Goal: Information Seeking & Learning: Learn about a topic

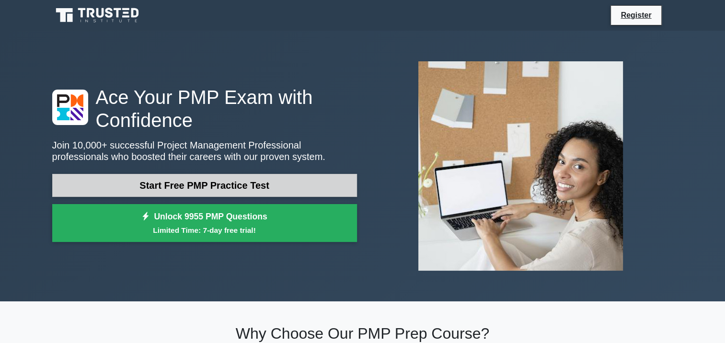
click at [268, 186] on link "Start Free PMP Practice Test" at bounding box center [204, 185] width 305 height 23
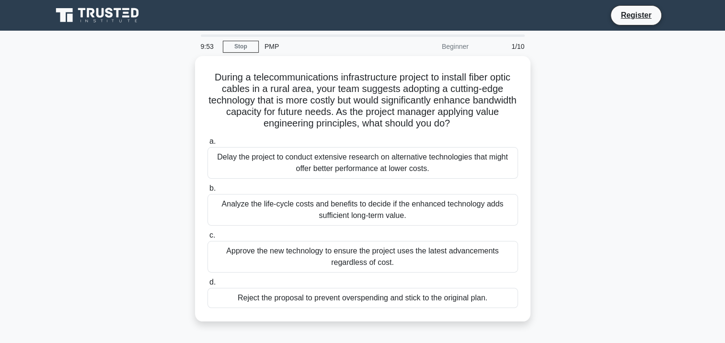
click at [616, 182] on div "During a telecommunications infrastructure project to install fiber optic cable…" at bounding box center [362, 194] width 632 height 277
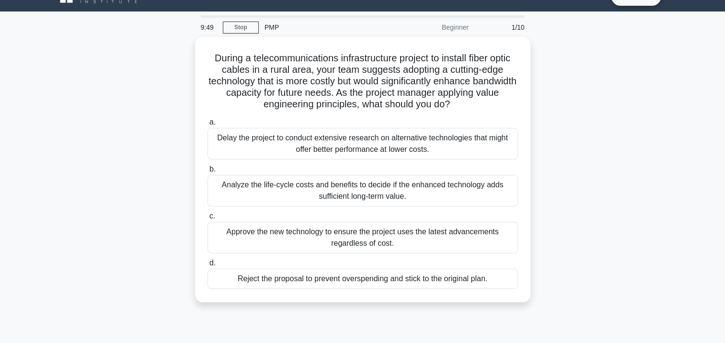
scroll to position [22, 0]
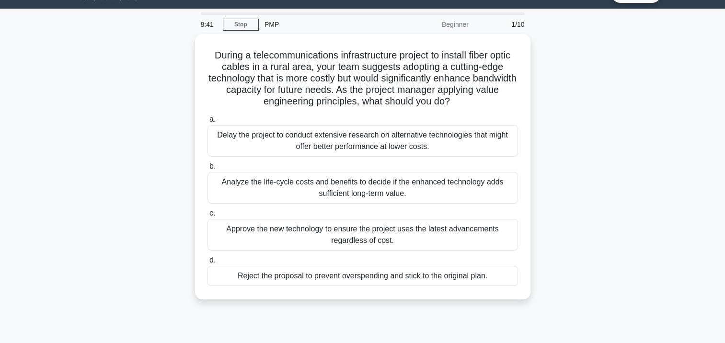
click at [650, 164] on div "During a telecommunications infrastructure project to install fiber optic cable…" at bounding box center [362, 172] width 632 height 277
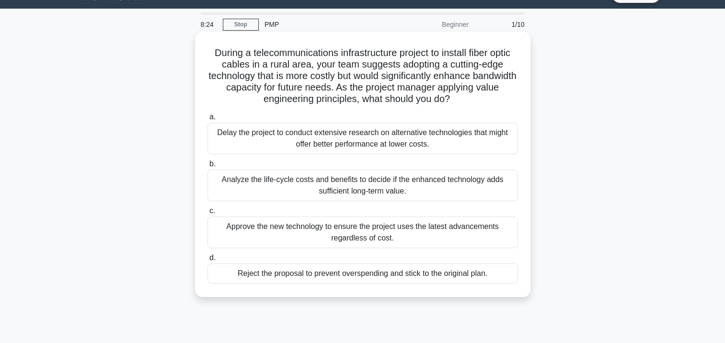
click at [400, 184] on div "Analyze the life-cycle costs and benefits to decide if the enhanced technology …" at bounding box center [362, 186] width 310 height 32
click at [207, 167] on input "b. Analyze the life-cycle costs and benefits to decide if the enhanced technolo…" at bounding box center [207, 164] width 0 height 6
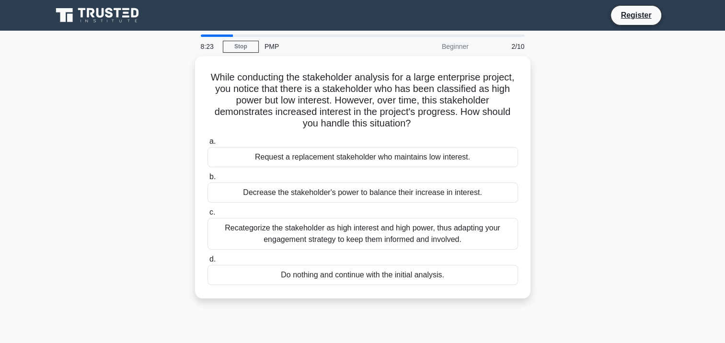
scroll to position [0, 0]
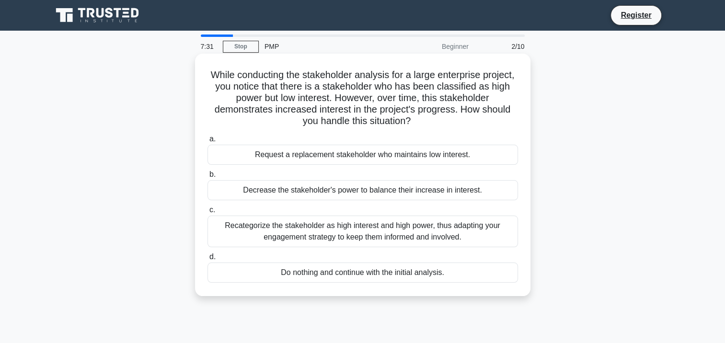
click at [456, 232] on div "Recategorize the stakeholder as high interest and high power, thus adapting you…" at bounding box center [362, 232] width 310 height 32
click at [207, 213] on input "c. Recategorize the stakeholder as high interest and high power, thus adapting …" at bounding box center [207, 210] width 0 height 6
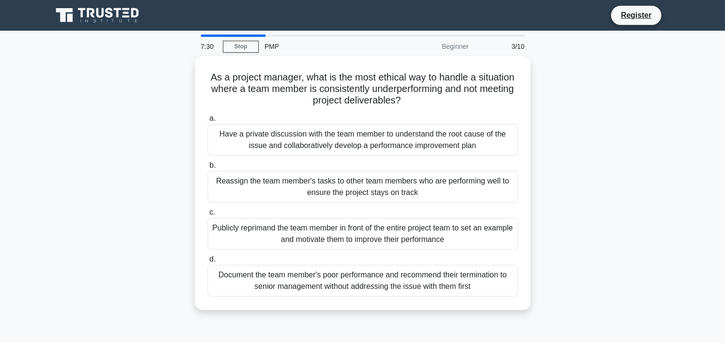
click at [578, 142] on div "As a project manager, what is the most ethical way to handle a situation where …" at bounding box center [362, 188] width 632 height 265
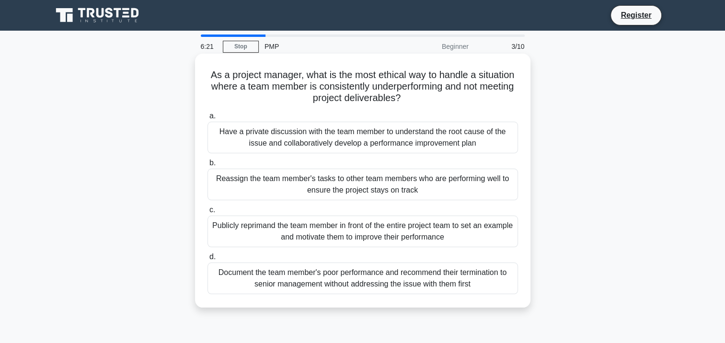
click at [460, 141] on div "Have a private discussion with the team member to understand the root cause of …" at bounding box center [362, 138] width 310 height 32
click at [207, 119] on input "a. Have a private discussion with the team member to understand the root cause …" at bounding box center [207, 116] width 0 height 6
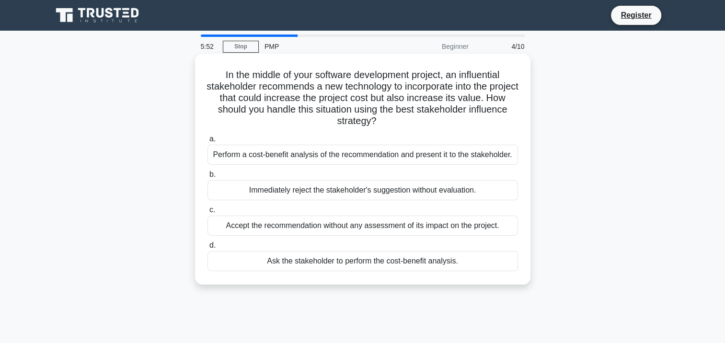
click at [485, 156] on div "Perform a cost-benefit analysis of the recommendation and present it to the sta…" at bounding box center [362, 155] width 310 height 20
click at [207, 142] on input "a. Perform a cost-benefit analysis of the recommendation and present it to the …" at bounding box center [207, 139] width 0 height 6
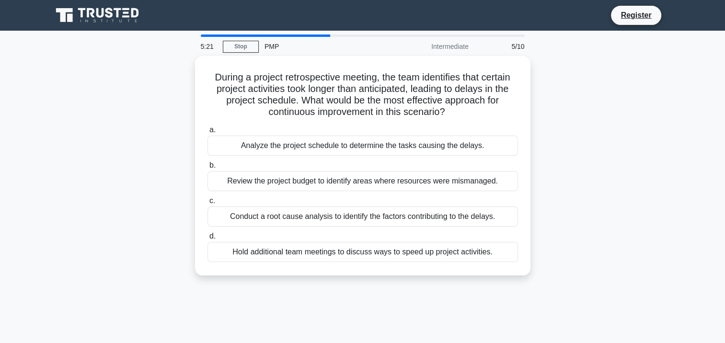
click at [604, 179] on div "During a project retrospective meeting, the team identifies that certain projec…" at bounding box center [362, 171] width 632 height 231
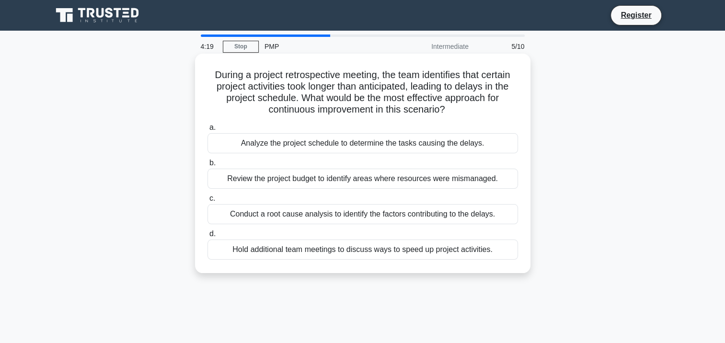
click at [419, 145] on div "Analyze the project schedule to determine the tasks causing the delays." at bounding box center [362, 143] width 310 height 20
click at [207, 131] on input "a. Analyze the project schedule to determine the tasks causing the delays." at bounding box center [207, 128] width 0 height 6
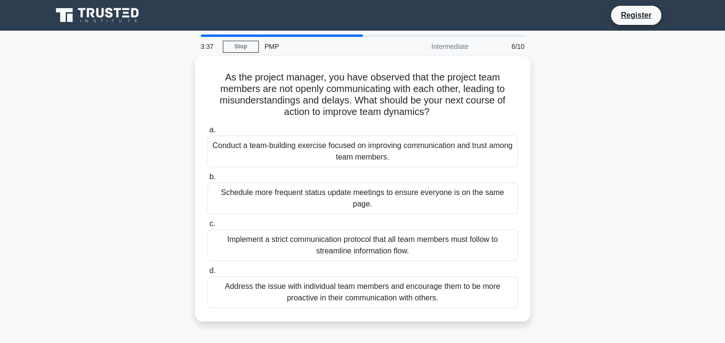
click at [575, 220] on div "As the project manager, you have observed that the project team members are not…" at bounding box center [362, 194] width 632 height 277
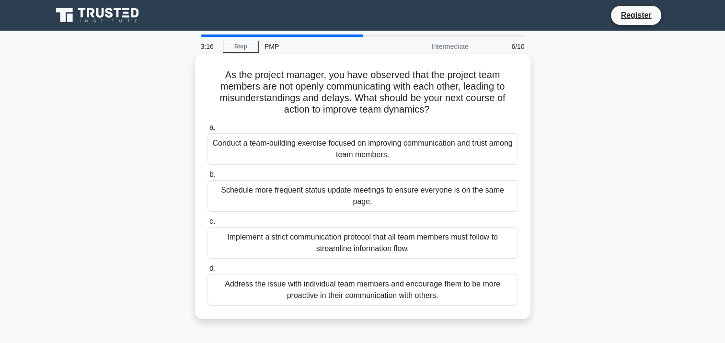
click at [427, 149] on div "Conduct a team-building exercise focused on improving communication and trust a…" at bounding box center [362, 149] width 310 height 32
click at [207, 131] on input "a. Conduct a team-building exercise focused on improving communication and trus…" at bounding box center [207, 128] width 0 height 6
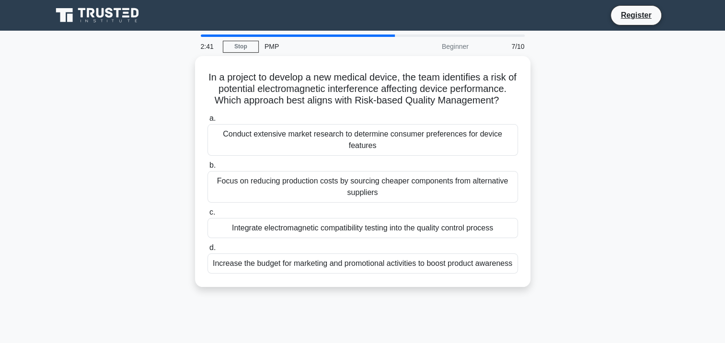
click at [586, 223] on div "In a project to develop a new medical device, the team identifies a risk of pot…" at bounding box center [362, 177] width 632 height 242
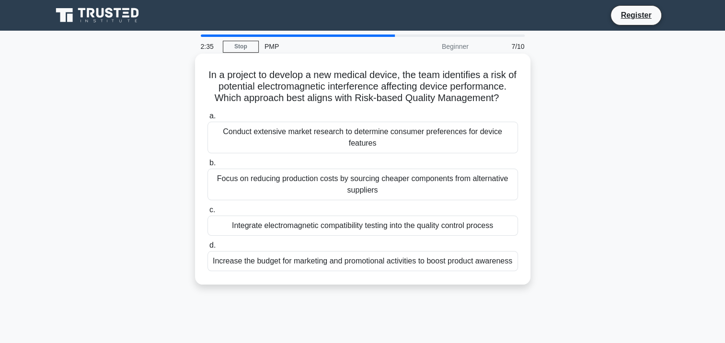
click at [473, 225] on div "Integrate electromagnetic compatibility testing into the quality control process" at bounding box center [362, 226] width 310 height 20
click at [207, 213] on input "c. Integrate electromagnetic compatibility testing into the quality control pro…" at bounding box center [207, 210] width 0 height 6
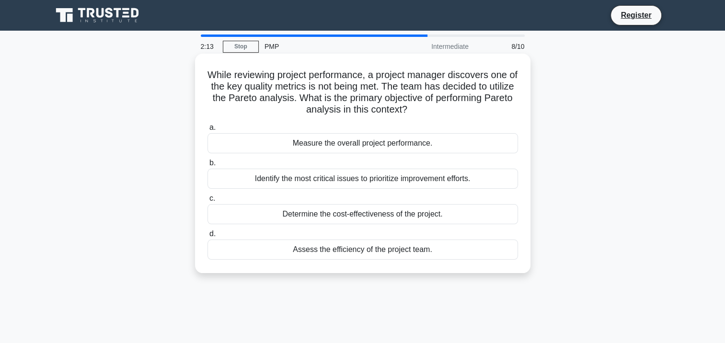
click at [471, 180] on div "Identify the most critical issues to prioritize improvement efforts." at bounding box center [362, 179] width 310 height 20
click at [207, 166] on input "b. Identify the most critical issues to prioritize improvement efforts." at bounding box center [207, 163] width 0 height 6
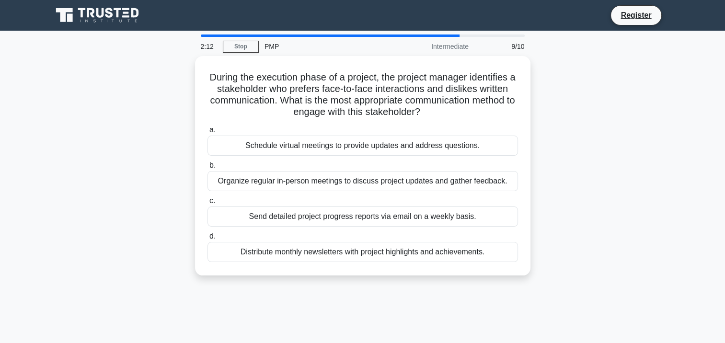
click at [591, 145] on div "During the execution phase of a project, the project manager identifies a stake…" at bounding box center [362, 171] width 632 height 231
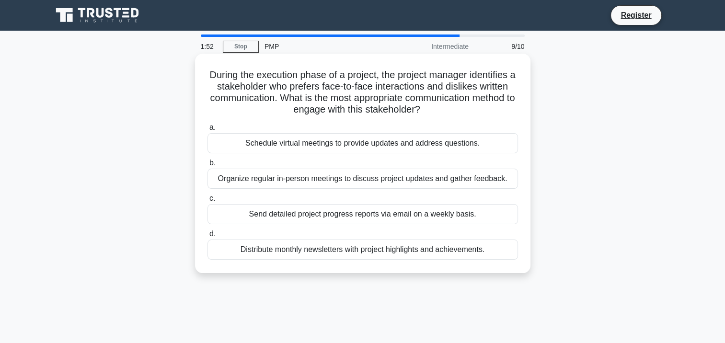
click at [494, 181] on div "Organize regular in-person meetings to discuss project updates and gather feedb…" at bounding box center [362, 179] width 310 height 20
click at [207, 166] on input "b. Organize regular in-person meetings to discuss project updates and gather fe…" at bounding box center [207, 163] width 0 height 6
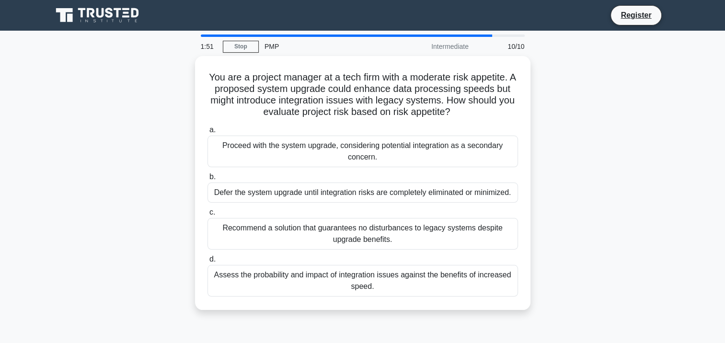
click at [639, 148] on div "You are a project manager at a tech firm with a moderate risk appetite. A propo…" at bounding box center [362, 188] width 632 height 265
click at [631, 170] on div "You are a project manager at a tech firm with a moderate risk appetite. A propo…" at bounding box center [362, 188] width 632 height 265
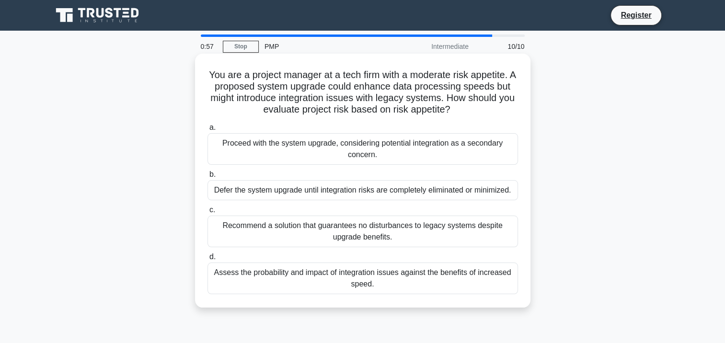
click at [492, 288] on div "Assess the probability and impact of integration issues against the benefits of…" at bounding box center [362, 279] width 310 height 32
click at [207, 260] on input "d. Assess the probability and impact of integration issues against the benefits…" at bounding box center [207, 257] width 0 height 6
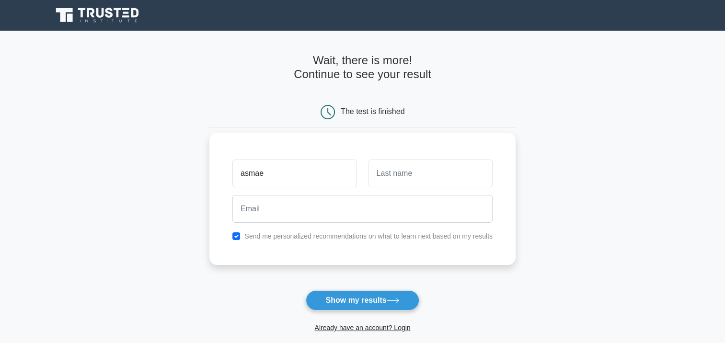
type input "asmae"
type input "bel"
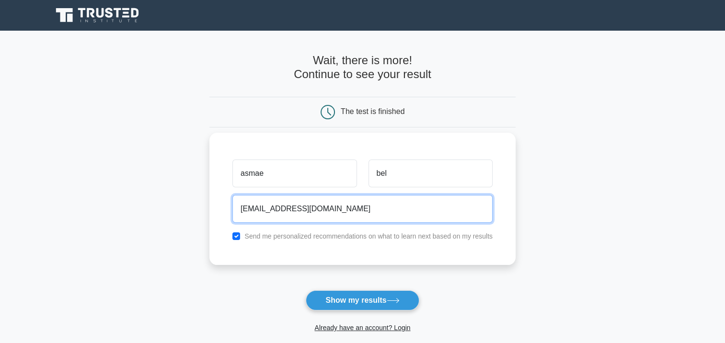
type input "[EMAIL_ADDRESS][DOMAIN_NAME]"
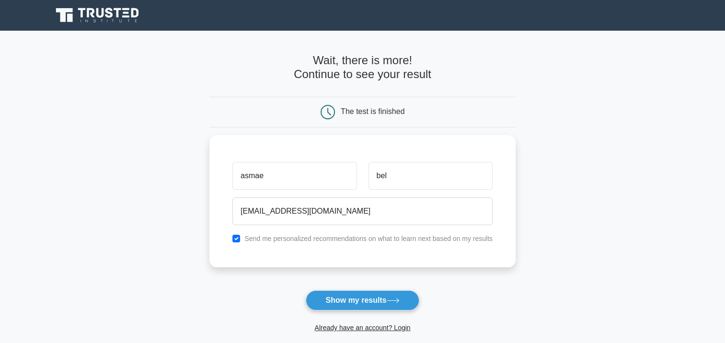
click at [454, 286] on form "Wait, there is more! Continue to see your result The test is finished asmae bel" at bounding box center [362, 203] width 306 height 299
click at [389, 303] on button "Show my results" at bounding box center [362, 300] width 113 height 20
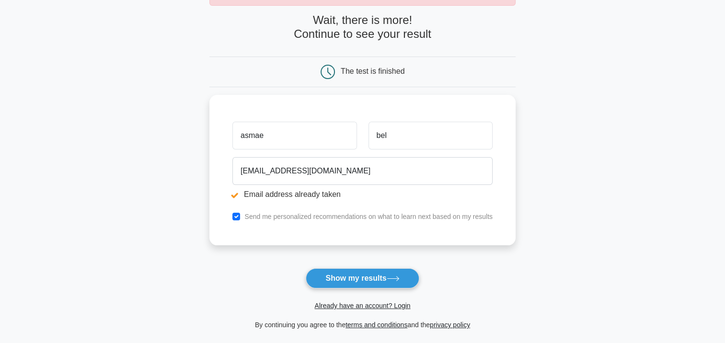
scroll to position [89, 0]
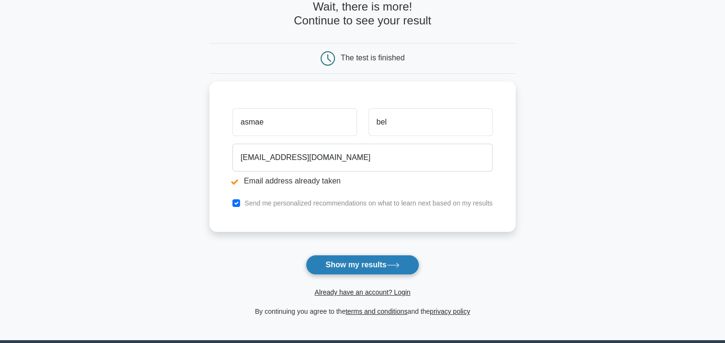
click at [356, 269] on button "Show my results" at bounding box center [362, 265] width 113 height 20
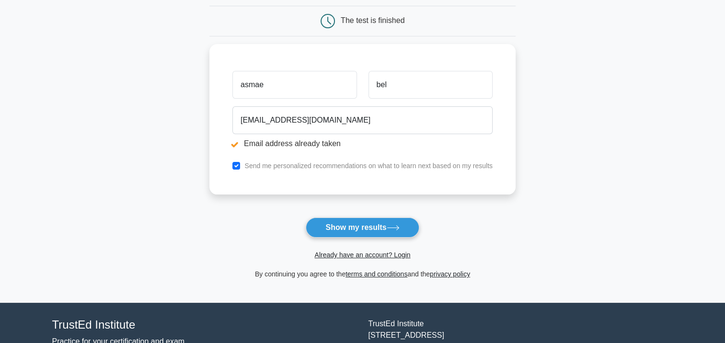
scroll to position [127, 0]
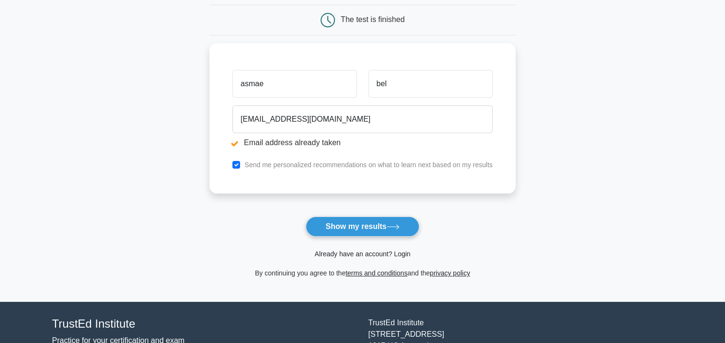
click at [365, 254] on link "Already have an account? Login" at bounding box center [362, 254] width 96 height 8
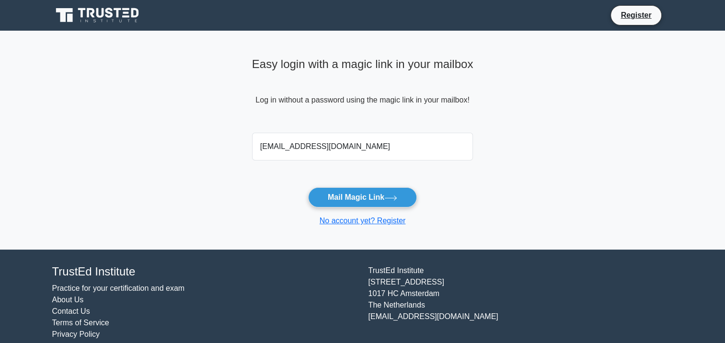
type input "asmae.jasyou2016@gmail.com"
click at [451, 189] on form "asmae.jasyou2016@gmail.com Mail Magic Link No account yet? Register" at bounding box center [362, 178] width 221 height 98
click at [382, 201] on button "Mail Magic Link" at bounding box center [362, 197] width 109 height 20
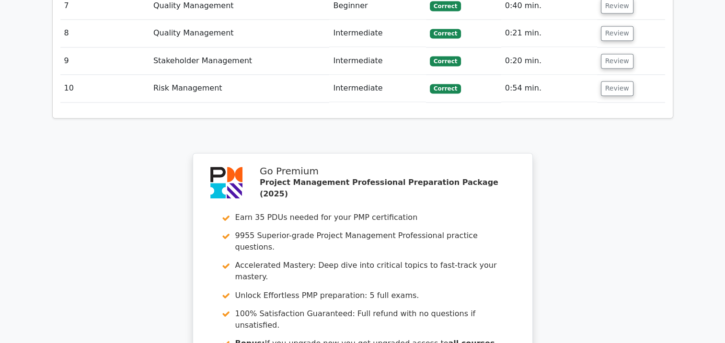
scroll to position [1524, 0]
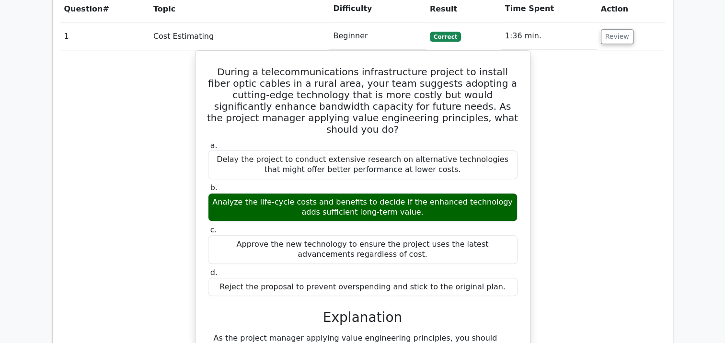
scroll to position [759, 0]
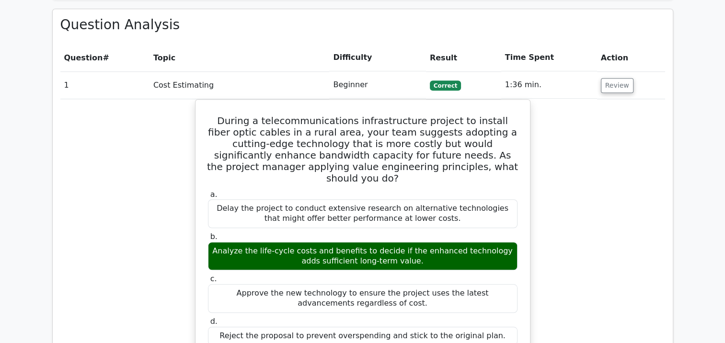
click at [60, 187] on div "During a telecommunications infrastructure project to install fiber optic cable…" at bounding box center [362, 346] width 605 height 494
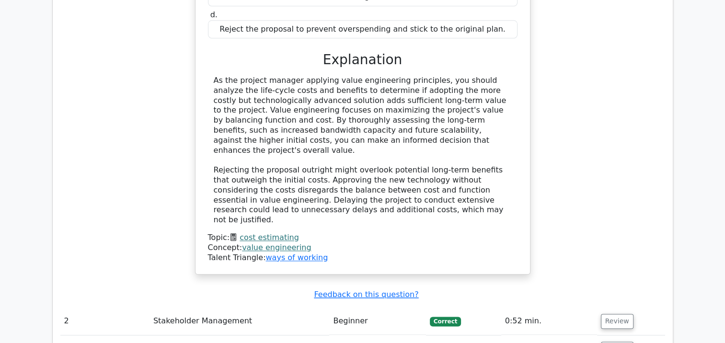
scroll to position [1085, 0]
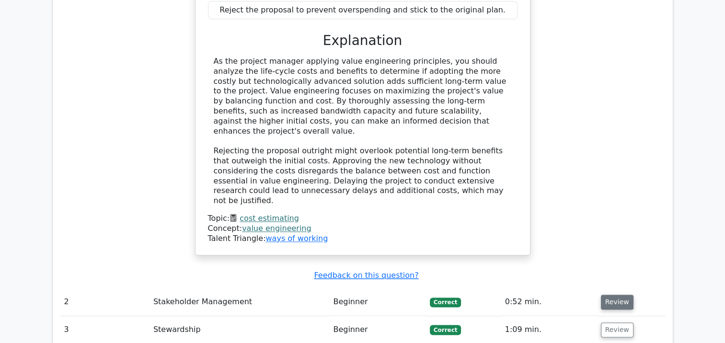
click at [616, 295] on button "Review" at bounding box center [617, 302] width 33 height 15
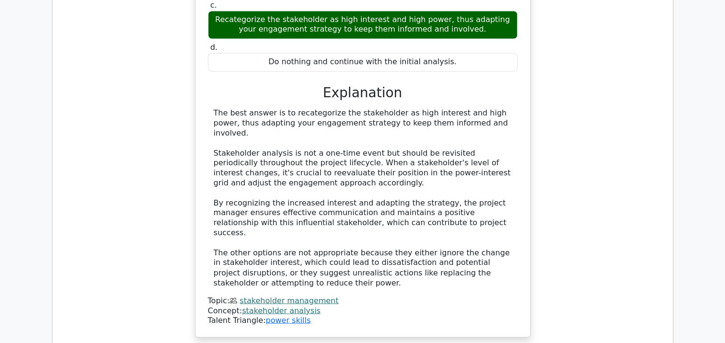
scroll to position [1545, 0]
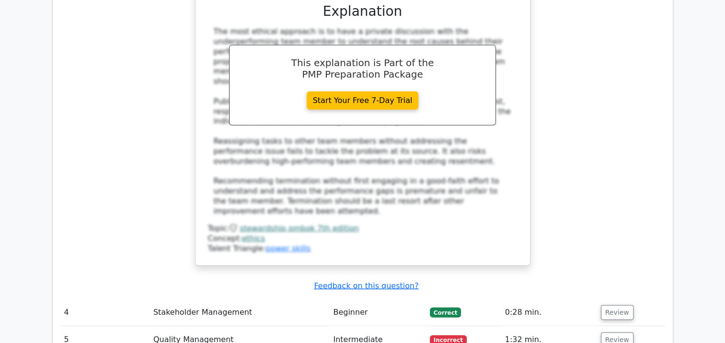
scroll to position [2197, 0]
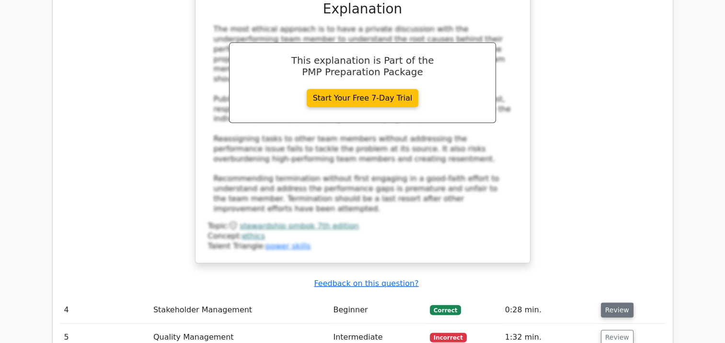
click at [611, 303] on button "Review" at bounding box center [617, 310] width 33 height 15
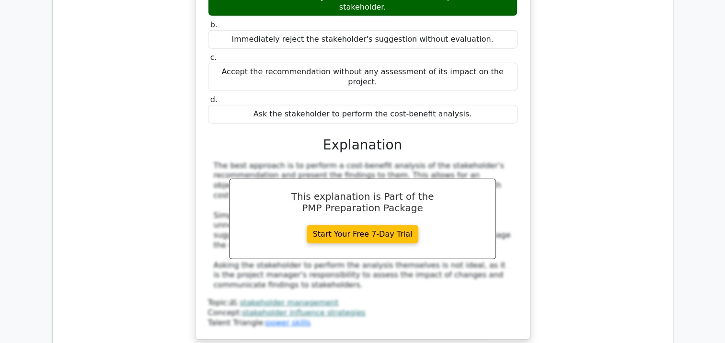
scroll to position [2637, 0]
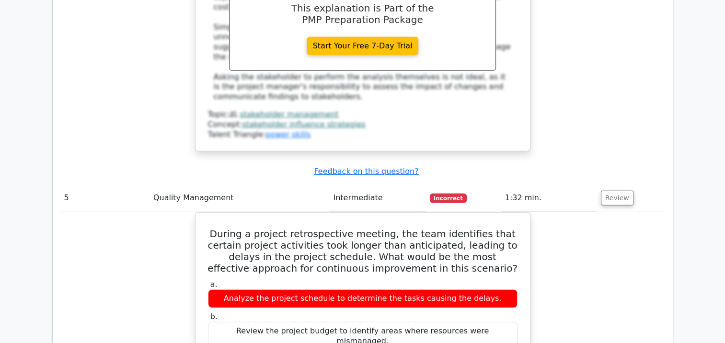
scroll to position [2848, 0]
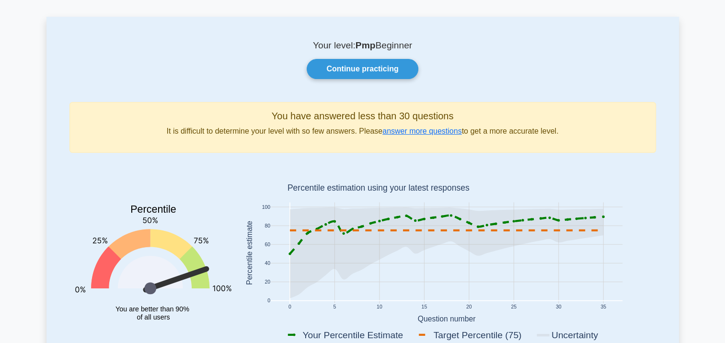
scroll to position [38, 0]
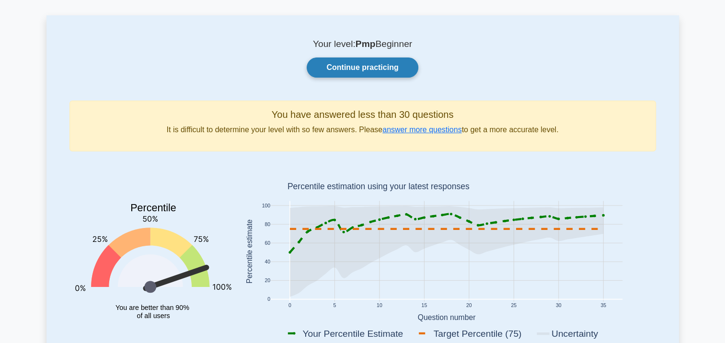
click at [351, 67] on link "Continue practicing" at bounding box center [362, 67] width 111 height 20
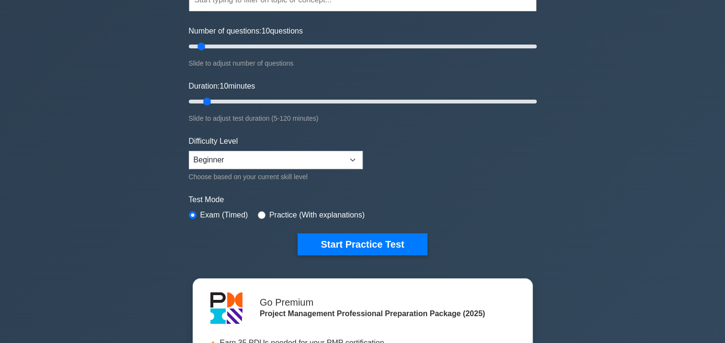
scroll to position [101, 0]
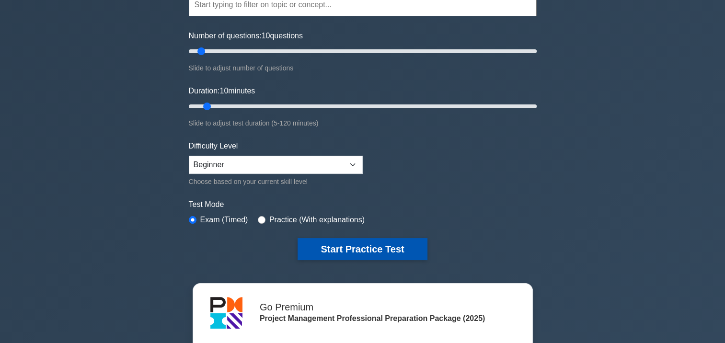
click at [310, 239] on button "Start Practice Test" at bounding box center [361, 249] width 129 height 22
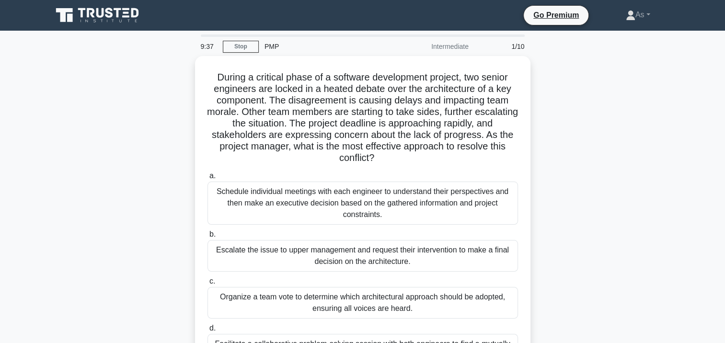
click at [629, 155] on div "During a critical phase of a software development project, two senior engineers…" at bounding box center [362, 223] width 632 height 334
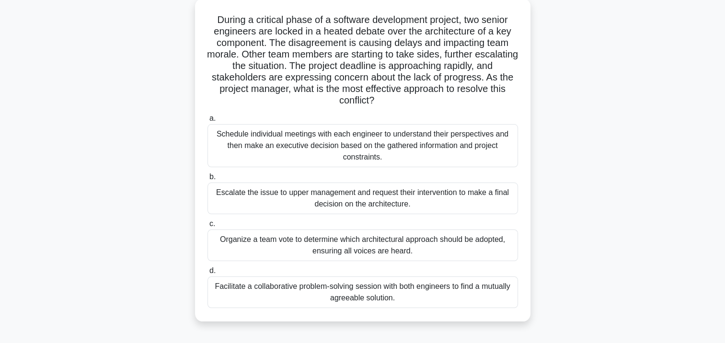
scroll to position [77, 0]
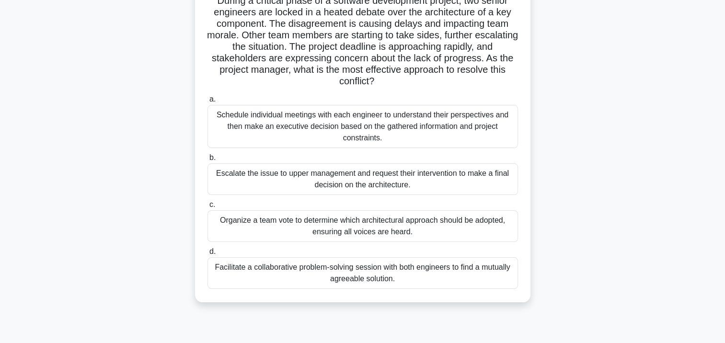
click at [638, 195] on div "During a critical phase of a software development project, two senior engineers…" at bounding box center [362, 146] width 632 height 334
click at [610, 183] on div "During a critical phase of a software development project, two senior engineers…" at bounding box center [362, 146] width 632 height 334
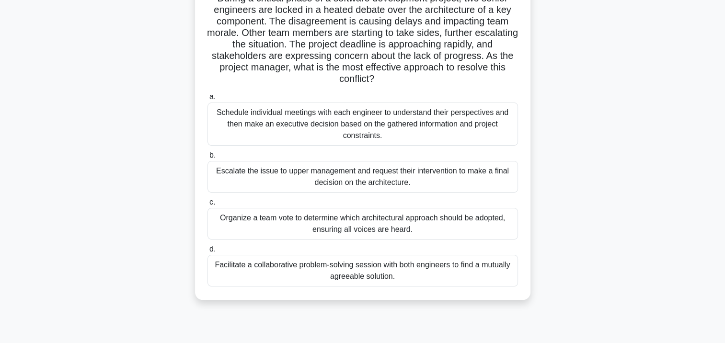
click at [477, 270] on div "Facilitate a collaborative problem-solving session with both engineers to find …" at bounding box center [362, 271] width 310 height 32
click at [207, 252] on input "d. Facilitate a collaborative problem-solving session with both engineers to fi…" at bounding box center [207, 249] width 0 height 6
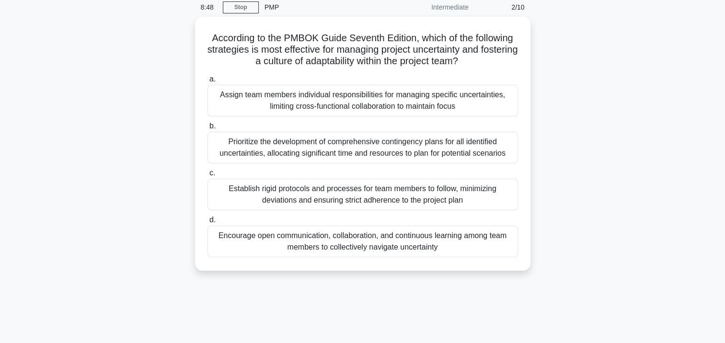
scroll to position [0, 0]
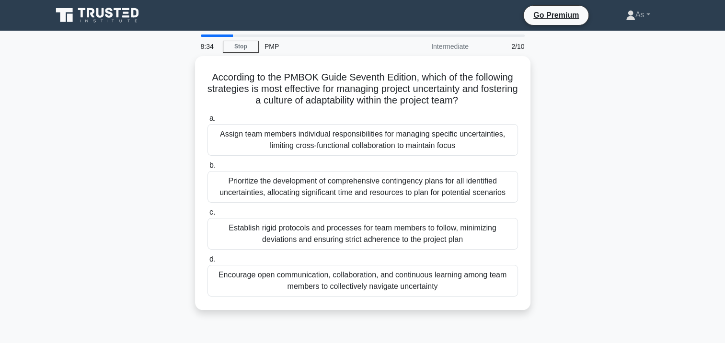
click at [561, 149] on div "According to the PMBOK Guide Seventh Edition, which of the following strategies…" at bounding box center [362, 188] width 632 height 265
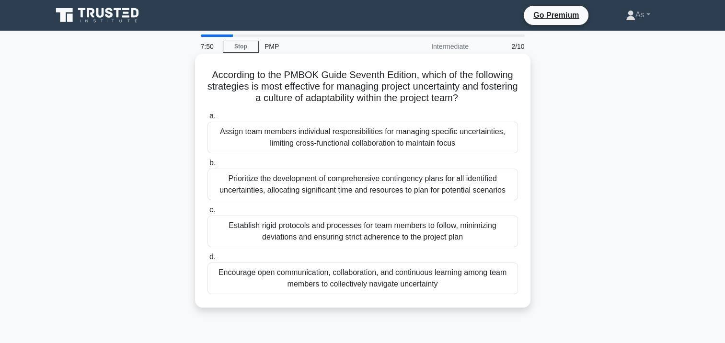
click at [445, 188] on div "Prioritize the development of comprehensive contingency plans for all identifie…" at bounding box center [362, 185] width 310 height 32
click at [207, 166] on input "b. Prioritize the development of comprehensive contingency plans for all identi…" at bounding box center [207, 163] width 0 height 6
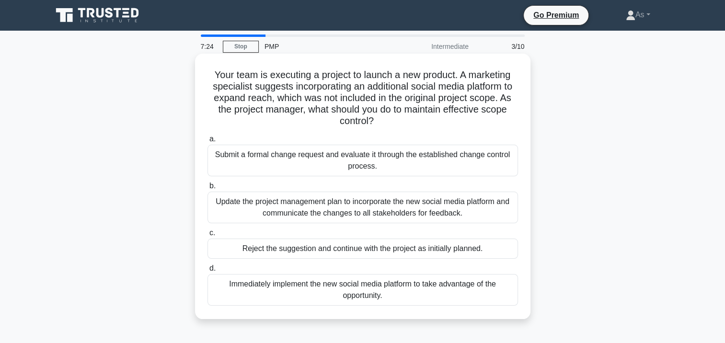
click at [478, 165] on div "Submit a formal change request and evaluate it through the established change c…" at bounding box center [362, 161] width 310 height 32
click at [207, 142] on input "a. Submit a formal change request and evaluate it through the established chang…" at bounding box center [207, 139] width 0 height 6
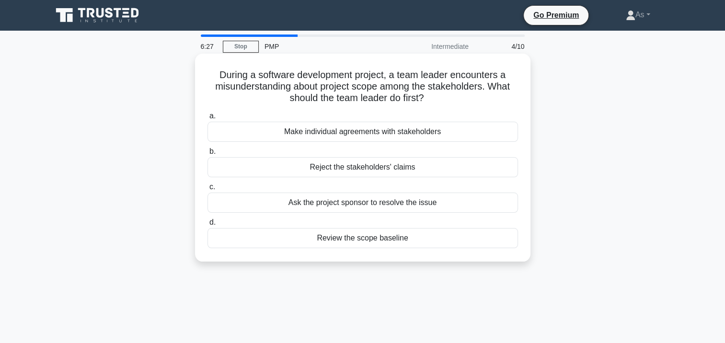
click at [450, 131] on div "Make individual agreements with stakeholders" at bounding box center [362, 132] width 310 height 20
click at [207, 119] on input "a. Make individual agreements with stakeholders" at bounding box center [207, 116] width 0 height 6
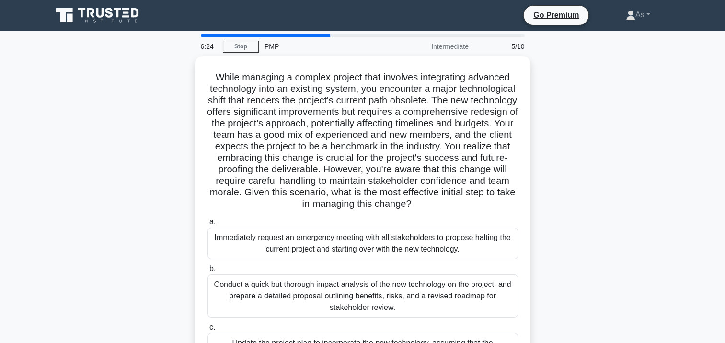
click at [596, 157] on div "While managing a complex project that involves integrating advanced technology …" at bounding box center [362, 252] width 632 height 392
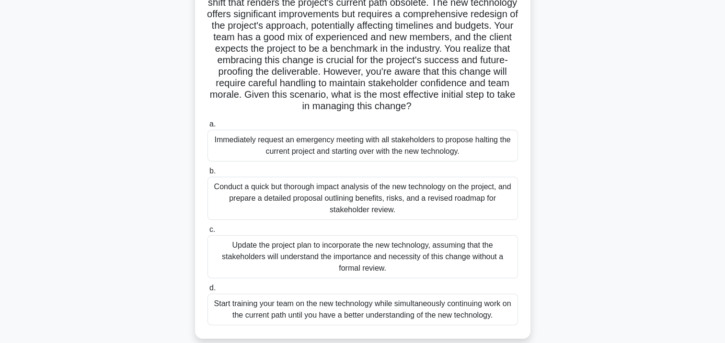
scroll to position [99, 0]
click at [660, 203] on div "While managing a complex project that involves integrating advanced technology …" at bounding box center [362, 153] width 632 height 392
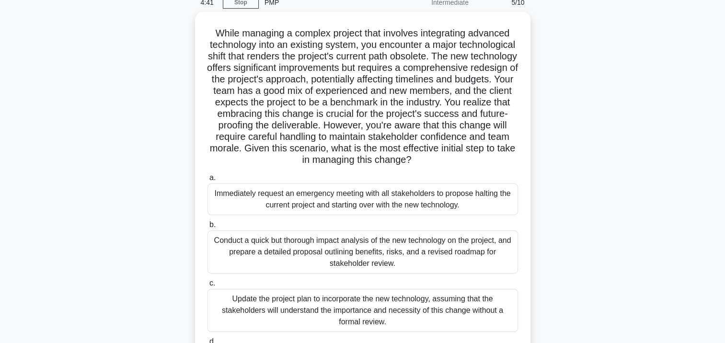
scroll to position [45, 0]
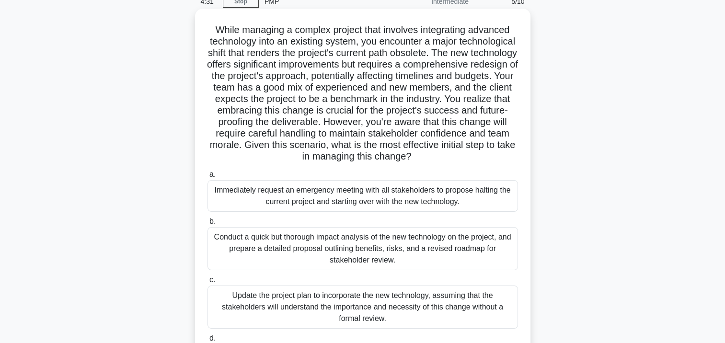
click at [479, 251] on div "Conduct a quick but thorough impact analysis of the new technology on the proje…" at bounding box center [362, 248] width 310 height 43
click at [207, 225] on input "b. Conduct a quick but thorough impact analysis of the new technology on the pr…" at bounding box center [207, 221] width 0 height 6
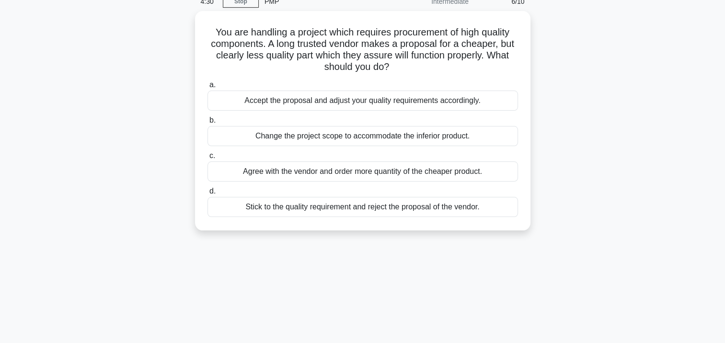
scroll to position [0, 0]
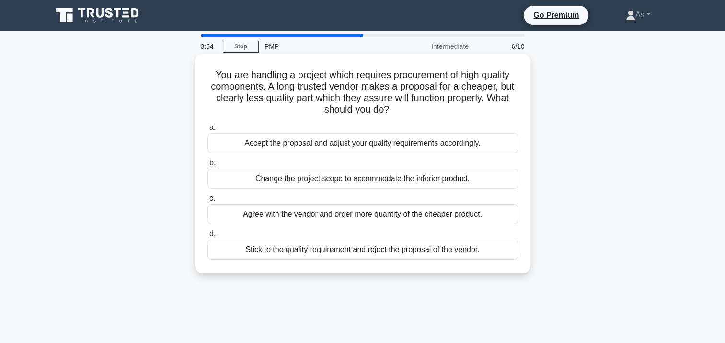
click at [431, 251] on div "Stick to the quality requirement and reject the proposal of the vendor." at bounding box center [362, 250] width 310 height 20
click at [207, 237] on input "d. Stick to the quality requirement and reject the proposal of the vendor." at bounding box center [207, 234] width 0 height 6
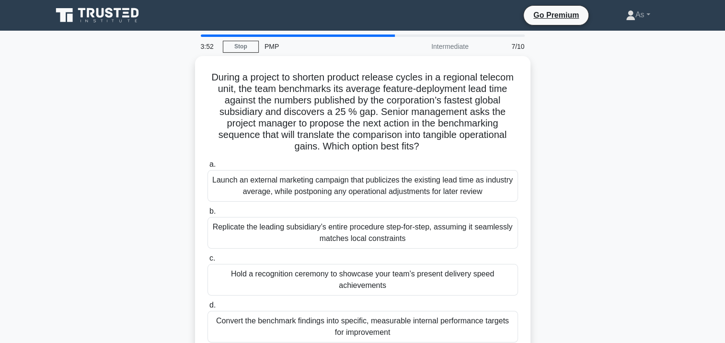
click at [633, 142] on div "During a project to shorten product release cycles in a regional telecom unit, …" at bounding box center [362, 211] width 632 height 311
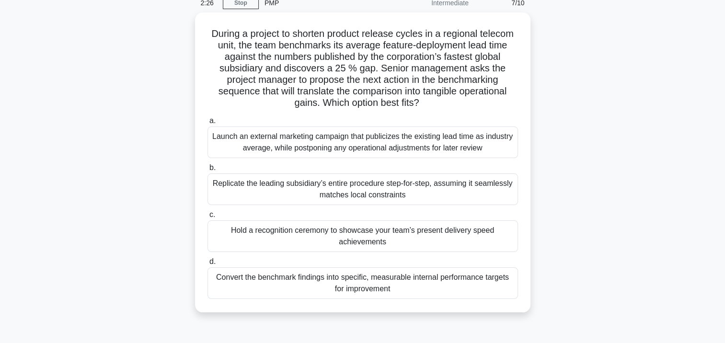
scroll to position [44, 0]
click at [633, 235] on div "During a project to shorten product release cycles in a regional telecom unit, …" at bounding box center [362, 167] width 632 height 311
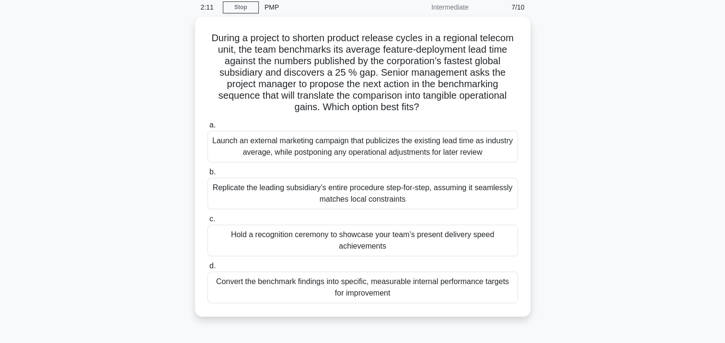
scroll to position [40, 0]
click at [623, 227] on div "During a project to shorten product release cycles in a regional telecom unit, …" at bounding box center [362, 171] width 632 height 311
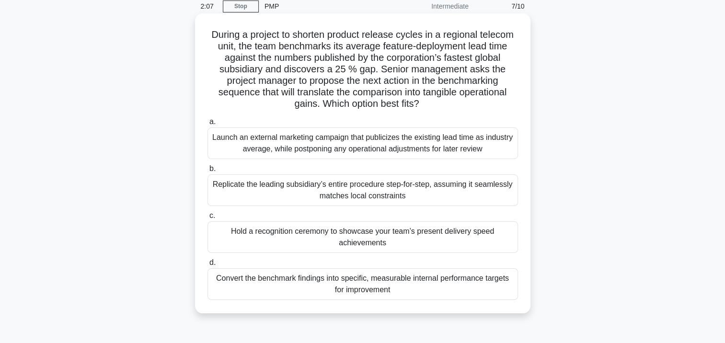
click at [473, 291] on div "Convert the benchmark findings into specific, measurable internal performance t…" at bounding box center [362, 284] width 310 height 32
click at [207, 266] on input "d. Convert the benchmark findings into specific, measurable internal performanc…" at bounding box center [207, 263] width 0 height 6
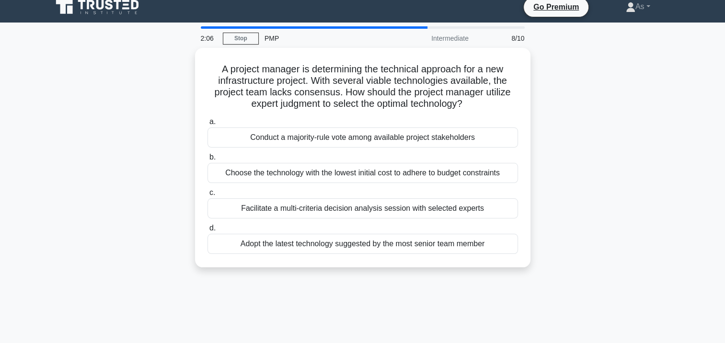
scroll to position [0, 0]
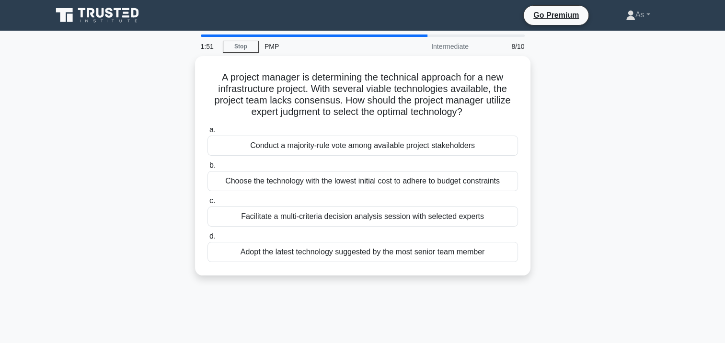
click at [640, 146] on div "A project manager is determining the technical approach for a new infrastructur…" at bounding box center [362, 171] width 632 height 231
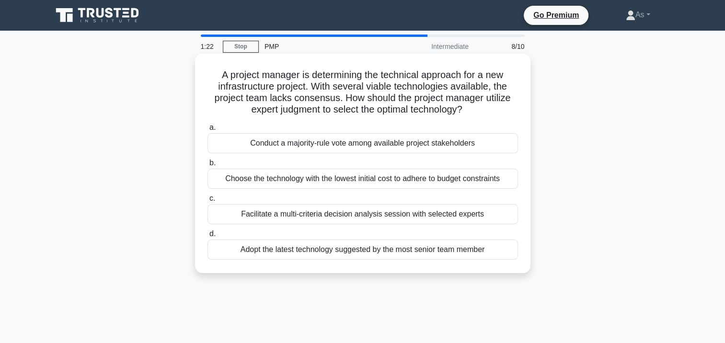
click at [485, 216] on div "Facilitate a multi-criteria decision analysis session with selected experts" at bounding box center [362, 214] width 310 height 20
click at [207, 202] on input "c. Facilitate a multi-criteria decision analysis session with selected experts" at bounding box center [207, 198] width 0 height 6
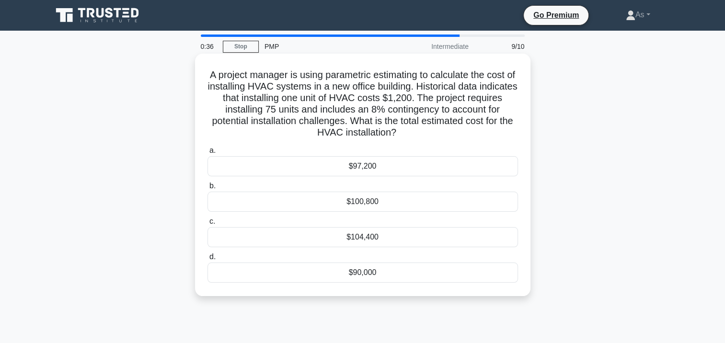
click at [423, 165] on div "$97,200" at bounding box center [362, 166] width 310 height 20
click at [207, 154] on input "a. $97,200" at bounding box center [207, 151] width 0 height 6
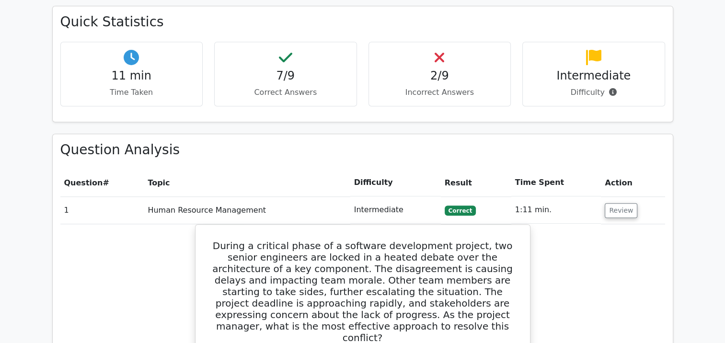
scroll to position [649, 0]
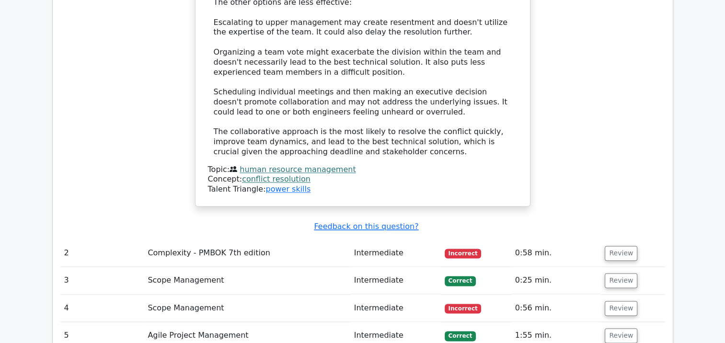
scroll to position [1357, 0]
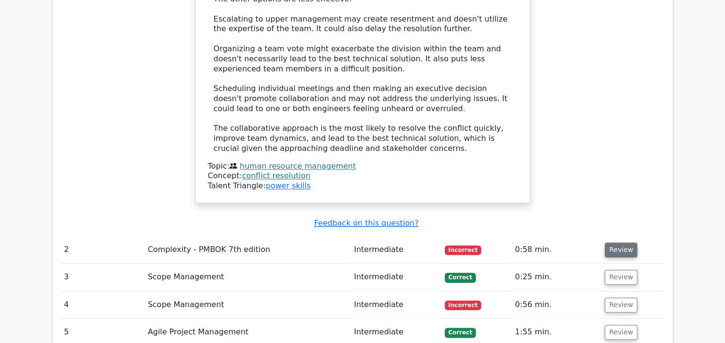
click at [620, 242] on button "Review" at bounding box center [621, 249] width 33 height 15
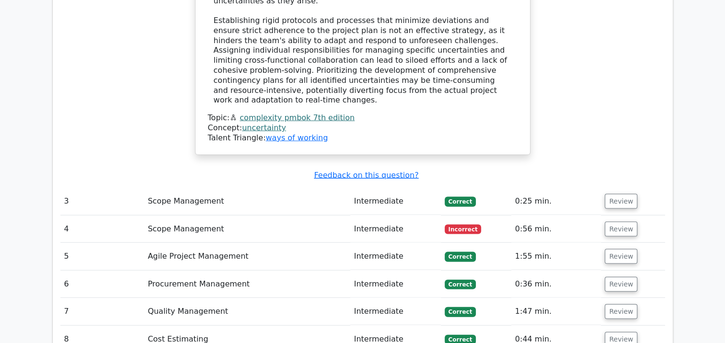
scroll to position [2009, 0]
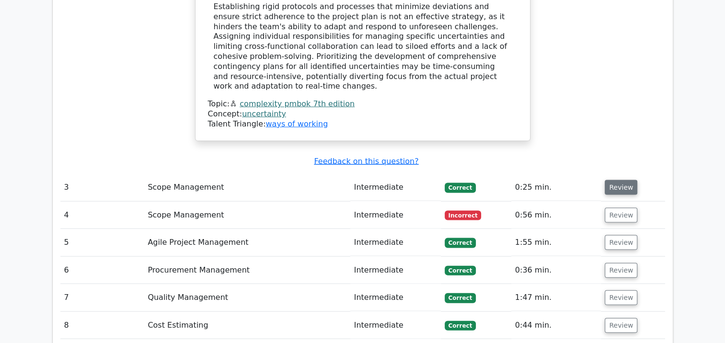
click at [617, 180] on button "Review" at bounding box center [621, 187] width 33 height 15
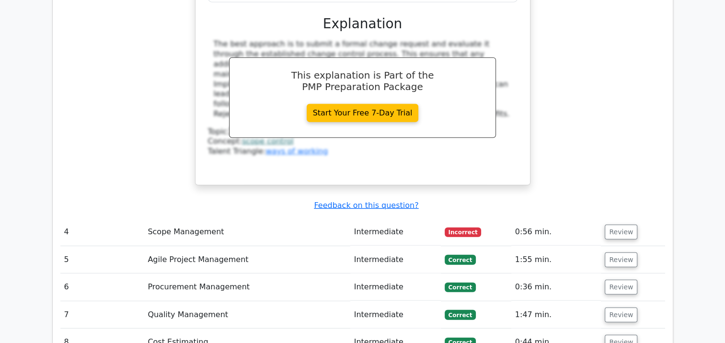
scroll to position [2469, 0]
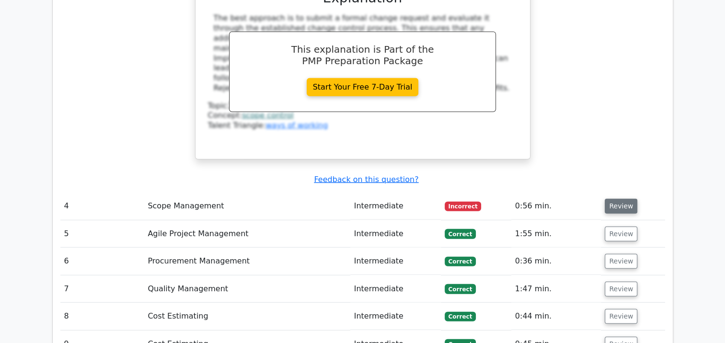
click at [615, 199] on button "Review" at bounding box center [621, 206] width 33 height 15
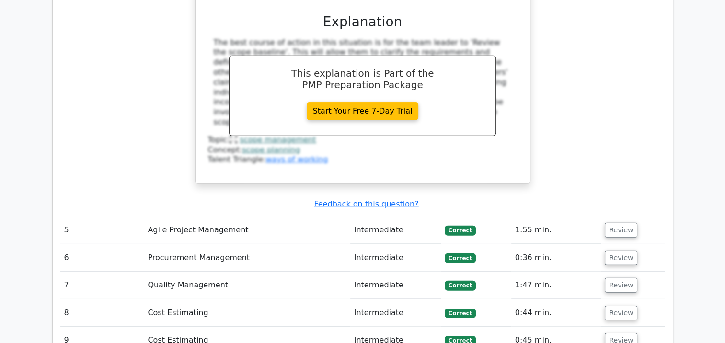
scroll to position [2871, 0]
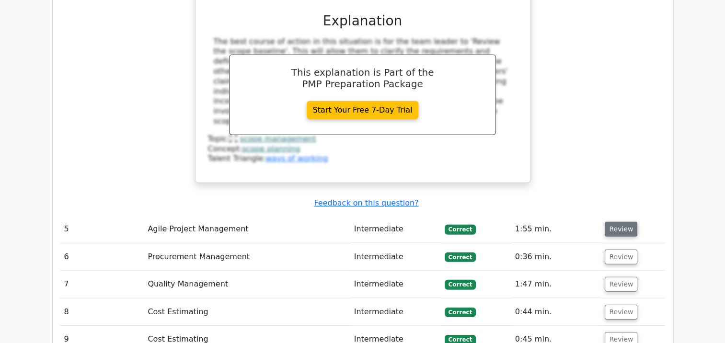
click at [623, 222] on button "Review" at bounding box center [621, 229] width 33 height 15
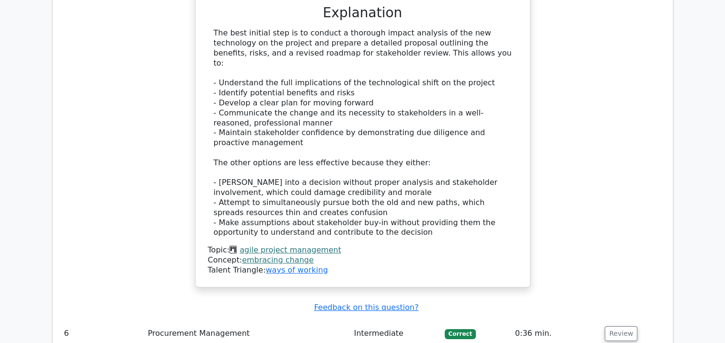
scroll to position [3523, 0]
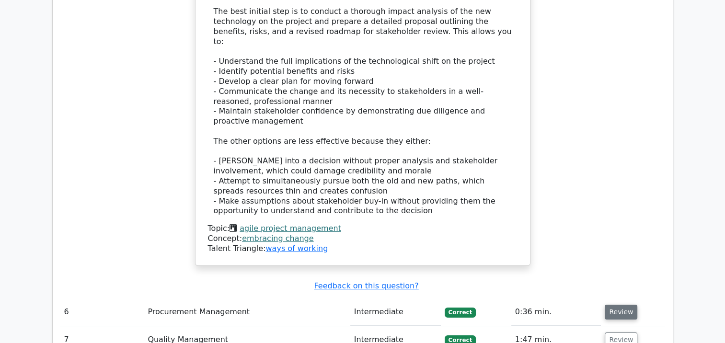
click at [623, 305] on button "Review" at bounding box center [621, 312] width 33 height 15
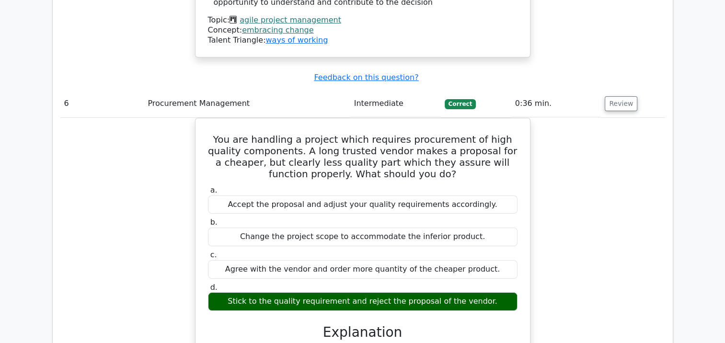
scroll to position [4034, 0]
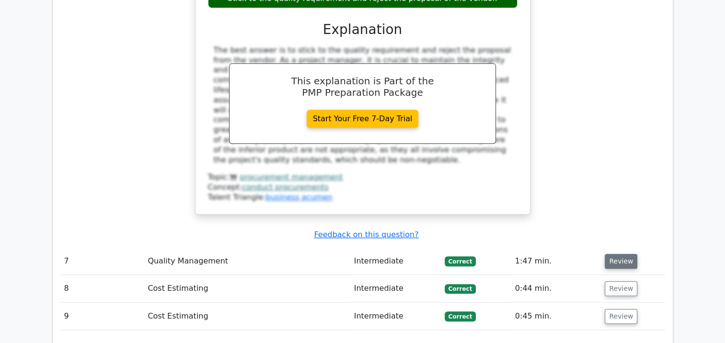
click at [611, 254] on button "Review" at bounding box center [621, 261] width 33 height 15
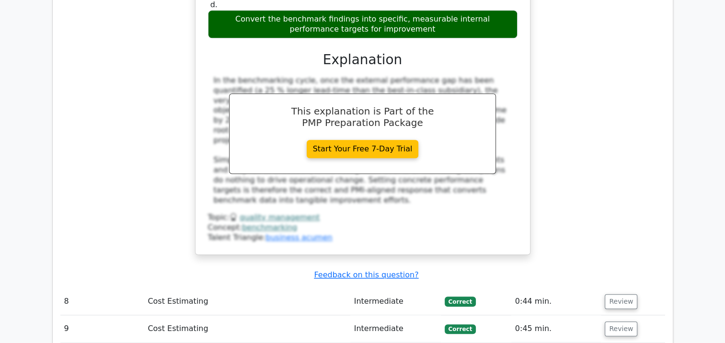
scroll to position [4570, 0]
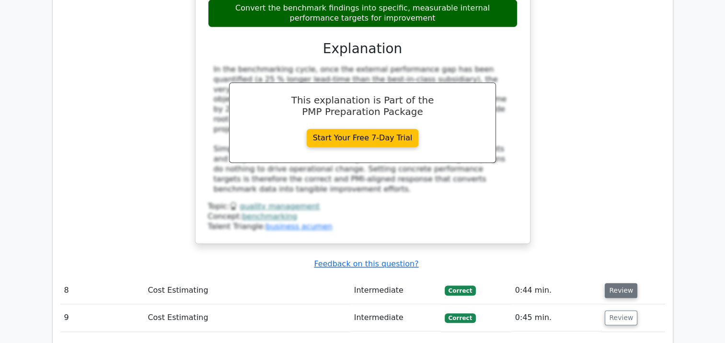
click at [625, 283] on button "Review" at bounding box center [621, 290] width 33 height 15
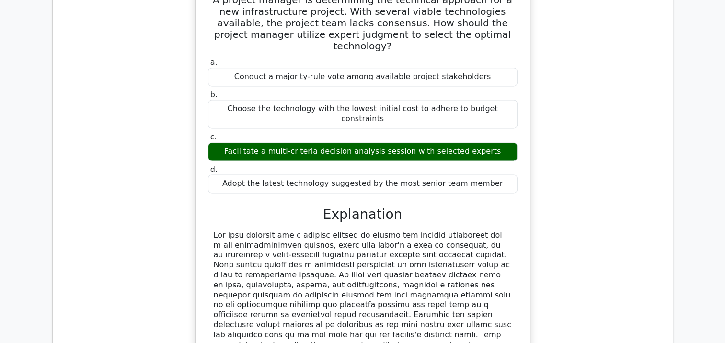
scroll to position [4915, 0]
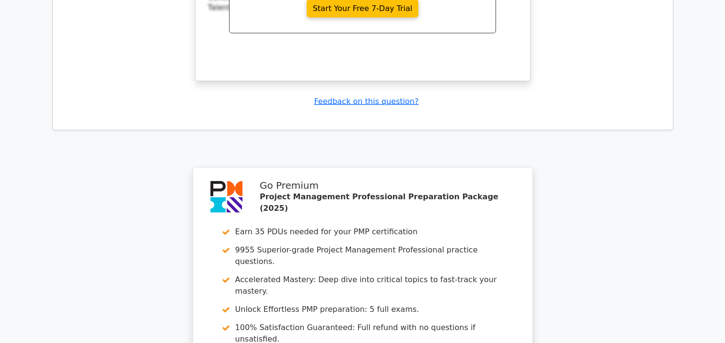
scroll to position [5774, 0]
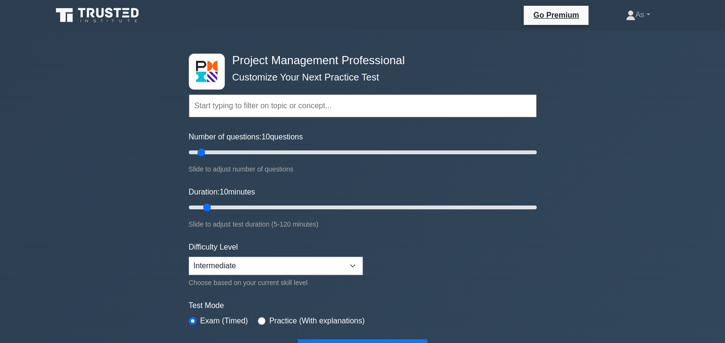
click at [588, 136] on div "Project Management Professional Customize Your Next Practice Test Topics Scope …" at bounding box center [362, 332] width 725 height 603
click at [336, 266] on select "Beginner Intermediate Expert" at bounding box center [276, 266] width 174 height 18
click at [389, 265] on form "Topics Scope Management Time Management Cost Management Quality Management Risk…" at bounding box center [363, 213] width 348 height 296
click at [435, 268] on form "Topics Scope Management Time Management Cost Management Quality Management Risk…" at bounding box center [363, 213] width 348 height 296
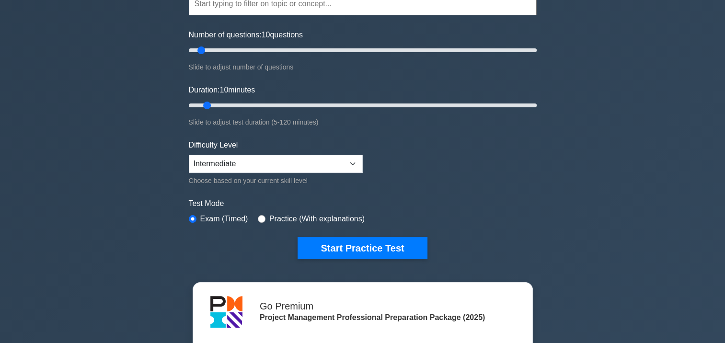
scroll to position [107, 0]
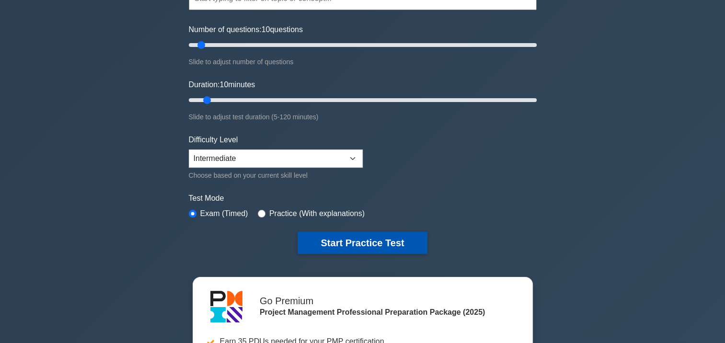
click at [333, 241] on button "Start Practice Test" at bounding box center [361, 243] width 129 height 22
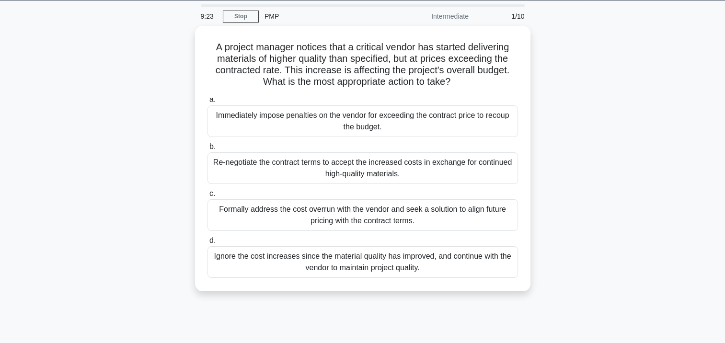
scroll to position [32, 0]
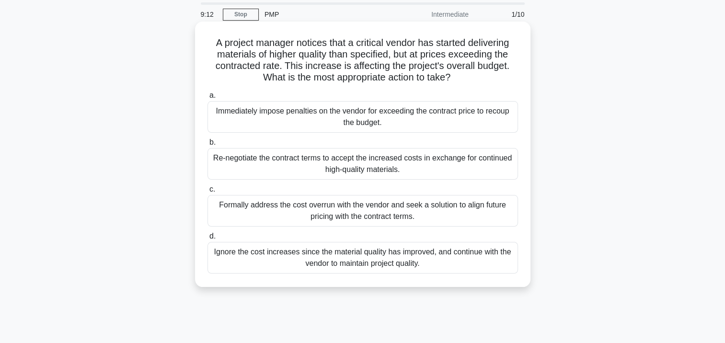
click at [326, 212] on div "Formally address the cost overrun with the vendor and seek a solution to align …" at bounding box center [362, 211] width 310 height 32
click at [207, 193] on input "c. Formally address the cost overrun with the vendor and seek a solution to ali…" at bounding box center [207, 189] width 0 height 6
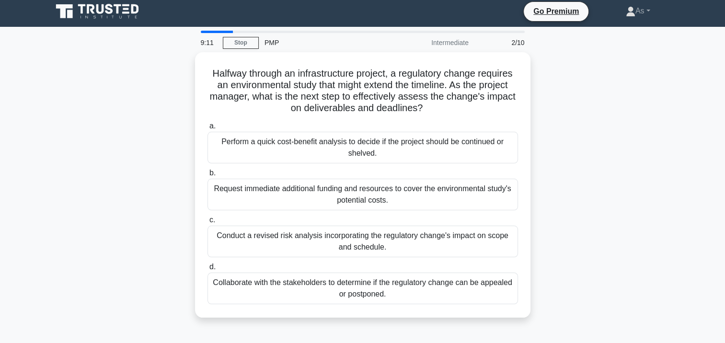
scroll to position [0, 0]
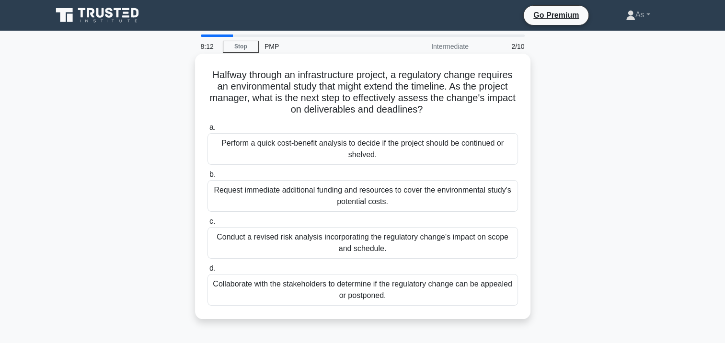
click at [413, 244] on div "Conduct a revised risk analysis incorporating the regulatory change's impact on…" at bounding box center [362, 243] width 310 height 32
click at [207, 225] on input "c. Conduct a revised risk analysis incorporating the regulatory change's impact…" at bounding box center [207, 221] width 0 height 6
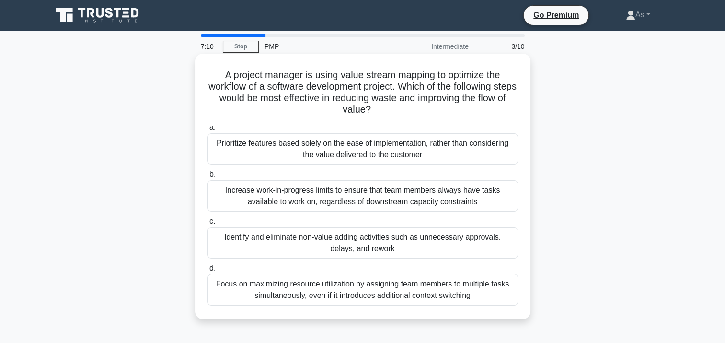
click at [433, 244] on div "Identify and eliminate non-value adding activities such as unnecessary approval…" at bounding box center [362, 243] width 310 height 32
click at [207, 225] on input "c. Identify and eliminate non-value adding activities such as unnecessary appro…" at bounding box center [207, 221] width 0 height 6
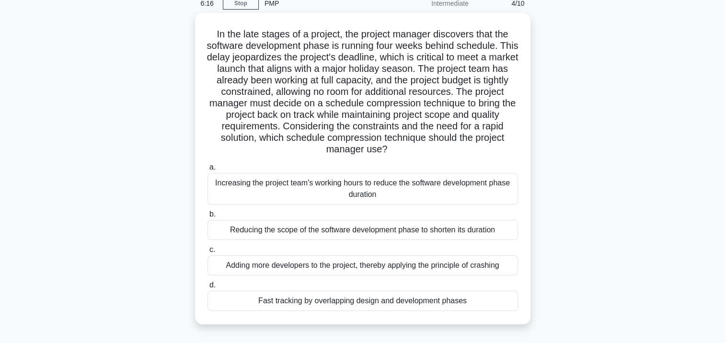
scroll to position [49, 0]
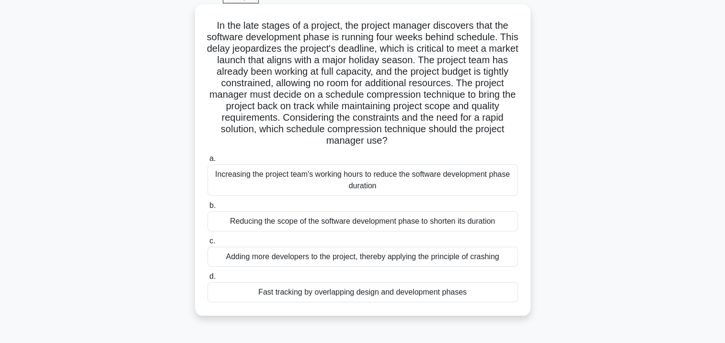
click at [481, 292] on div "Fast tracking by overlapping design and development phases" at bounding box center [362, 292] width 310 height 20
click at [207, 280] on input "d. Fast tracking by overlapping design and development phases" at bounding box center [207, 277] width 0 height 6
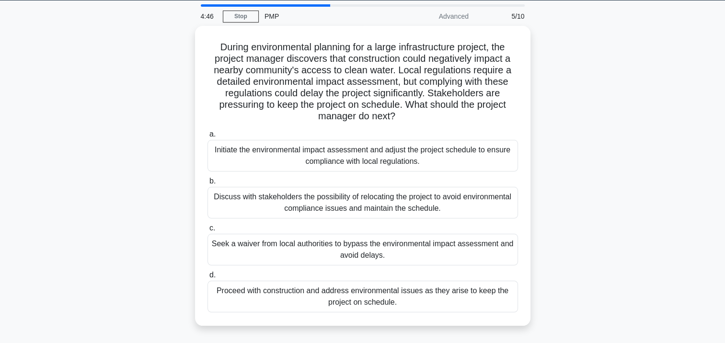
scroll to position [28, 0]
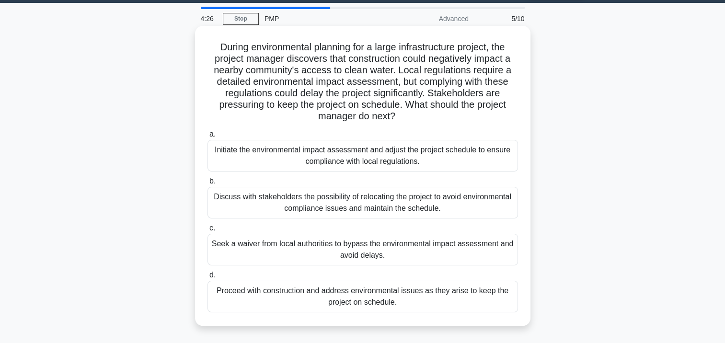
click at [476, 207] on div "Discuss with stakeholders the possibility of relocating the project to avoid en…" at bounding box center [362, 203] width 310 height 32
click at [207, 184] on input "b. Discuss with stakeholders the possibility of relocating the project to avoid…" at bounding box center [207, 181] width 0 height 6
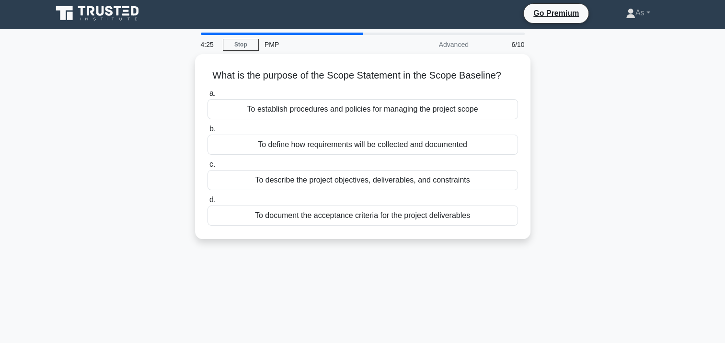
scroll to position [0, 0]
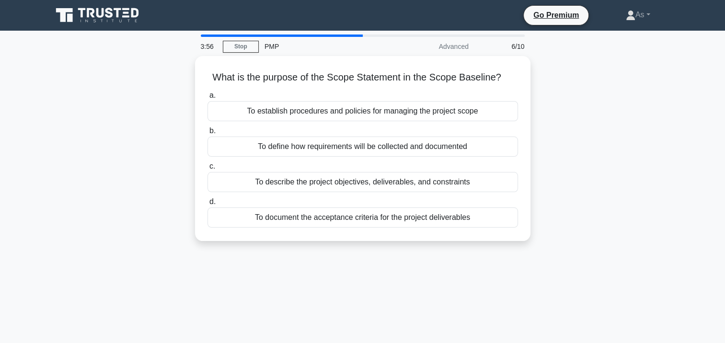
click at [490, 305] on div "3:56 Stop PMP Advanced 6/10 What is the purpose of the Scope Statement in the S…" at bounding box center [362, 273] width 632 height 479
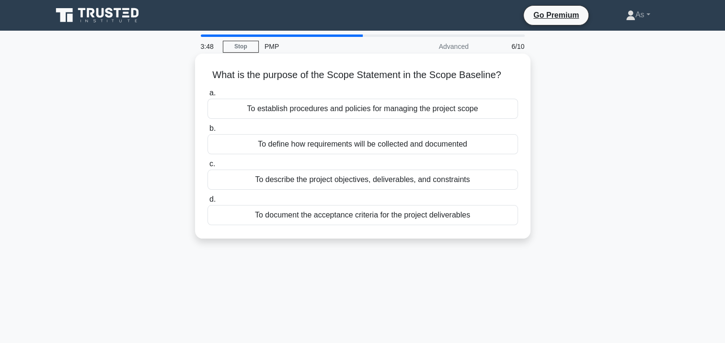
click at [474, 215] on div "To document the acceptance criteria for the project deliverables" at bounding box center [362, 215] width 310 height 20
click at [207, 203] on input "d. To document the acceptance criteria for the project deliverables" at bounding box center [207, 199] width 0 height 6
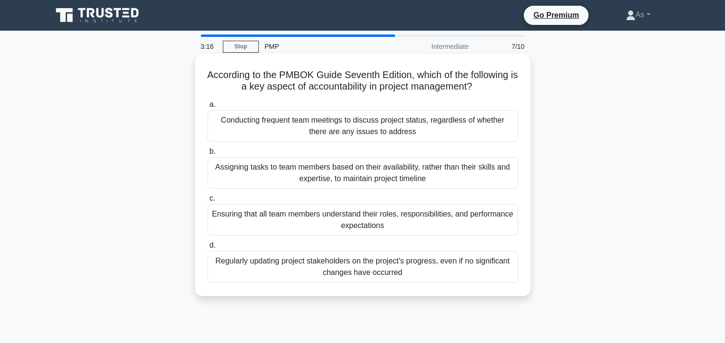
click at [481, 223] on div "Ensuring that all team members understand their roles, responsibilities, and pe…" at bounding box center [362, 220] width 310 height 32
click at [207, 202] on input "c. Ensuring that all team members understand their roles, responsibilities, and…" at bounding box center [207, 198] width 0 height 6
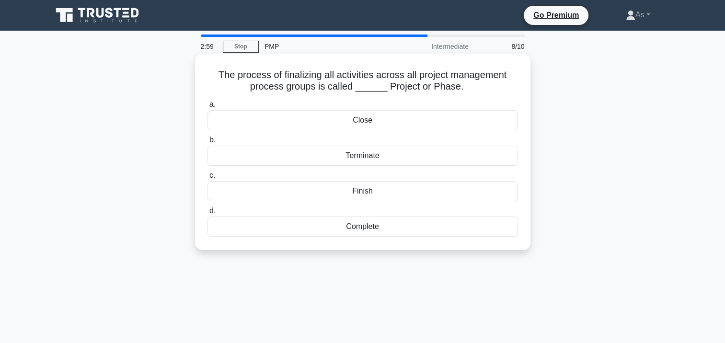
click at [428, 119] on div "Close" at bounding box center [362, 120] width 310 height 20
click at [207, 108] on input "a. Close" at bounding box center [207, 105] width 0 height 6
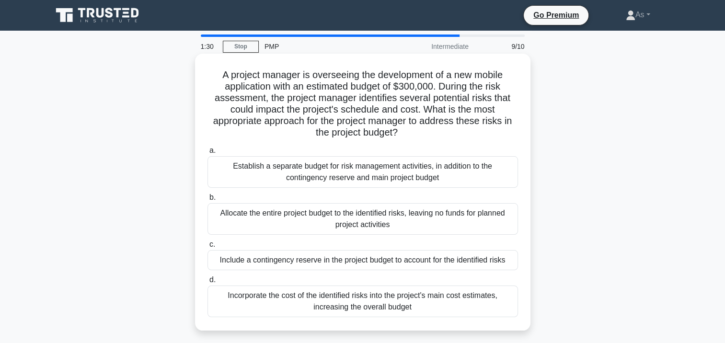
click at [468, 263] on div "Include a contingency reserve in the project budget to account for the identifi…" at bounding box center [362, 260] width 310 height 20
click at [207, 248] on input "c. Include a contingency reserve in the project budget to account for the ident…" at bounding box center [207, 244] width 0 height 6
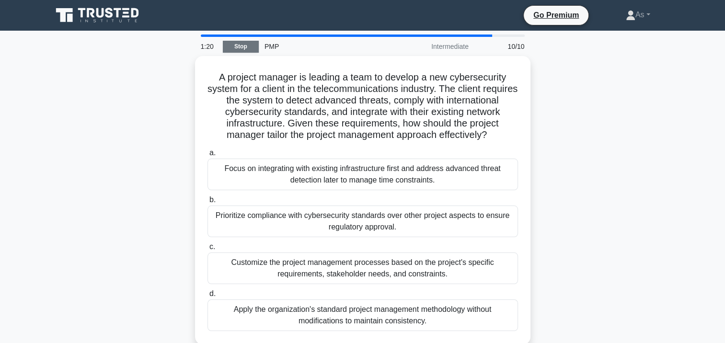
click at [251, 50] on link "Stop" at bounding box center [241, 47] width 36 height 12
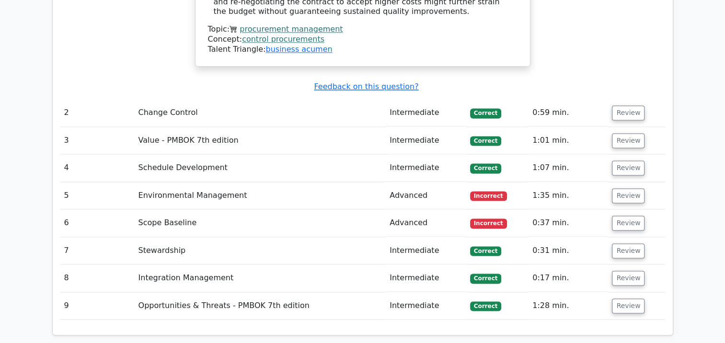
scroll to position [1280, 0]
